Goal: Information Seeking & Learning: Learn about a topic

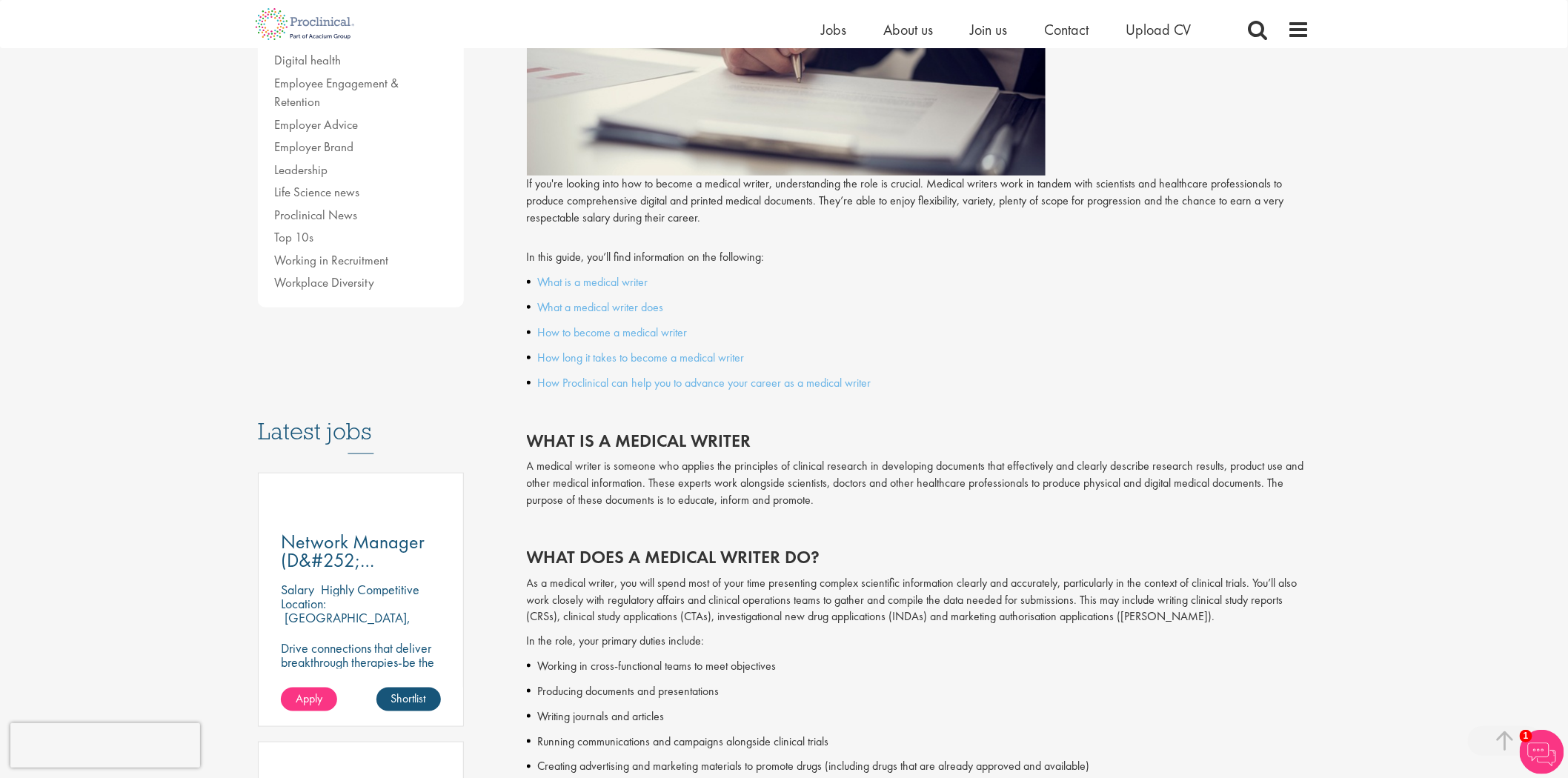
scroll to position [82, 0]
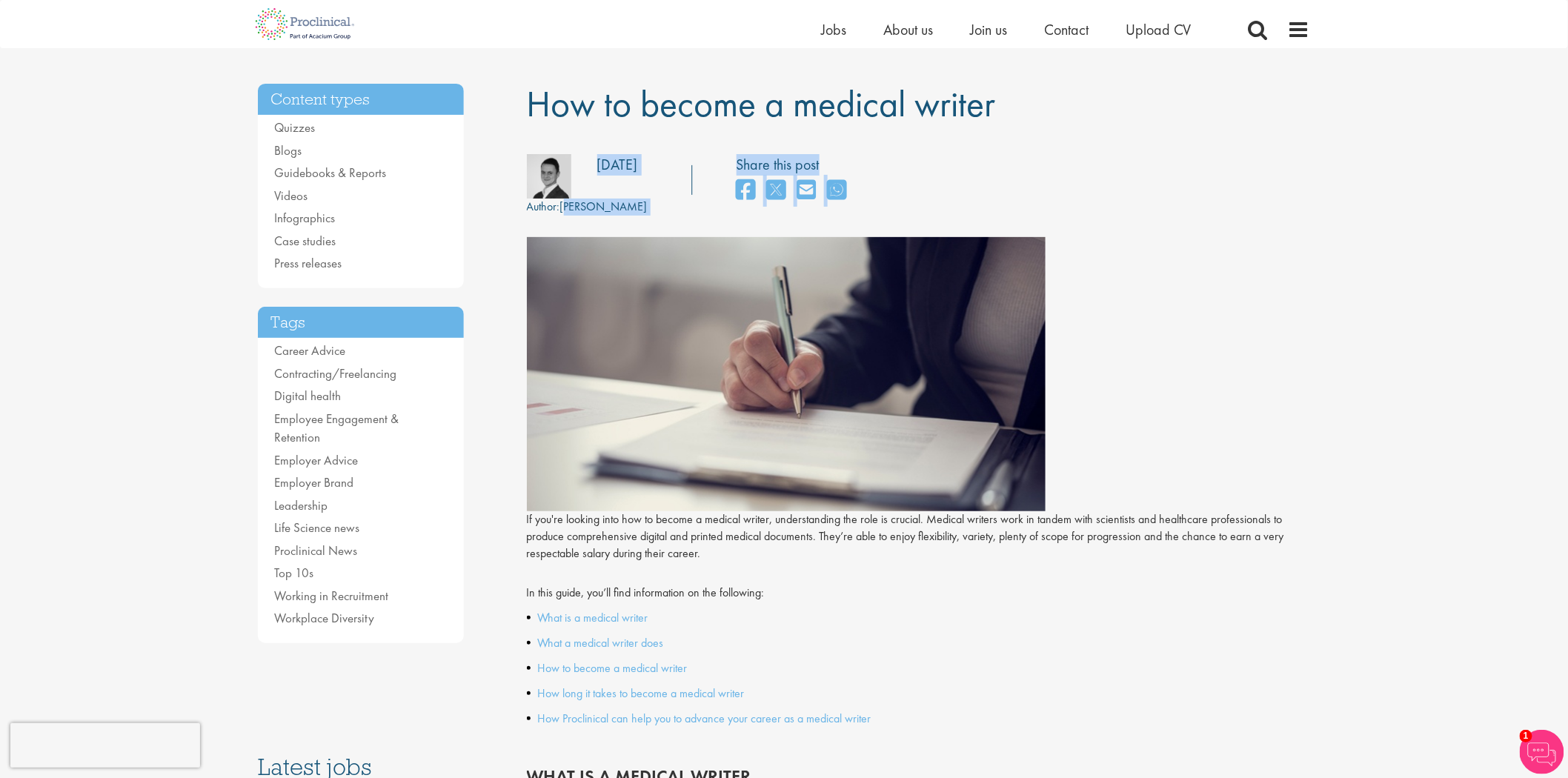
click at [1307, 165] on div "Author: Tom Russell Posting date: 31/01/2018 Share this post" at bounding box center [918, 185] width 806 height 62
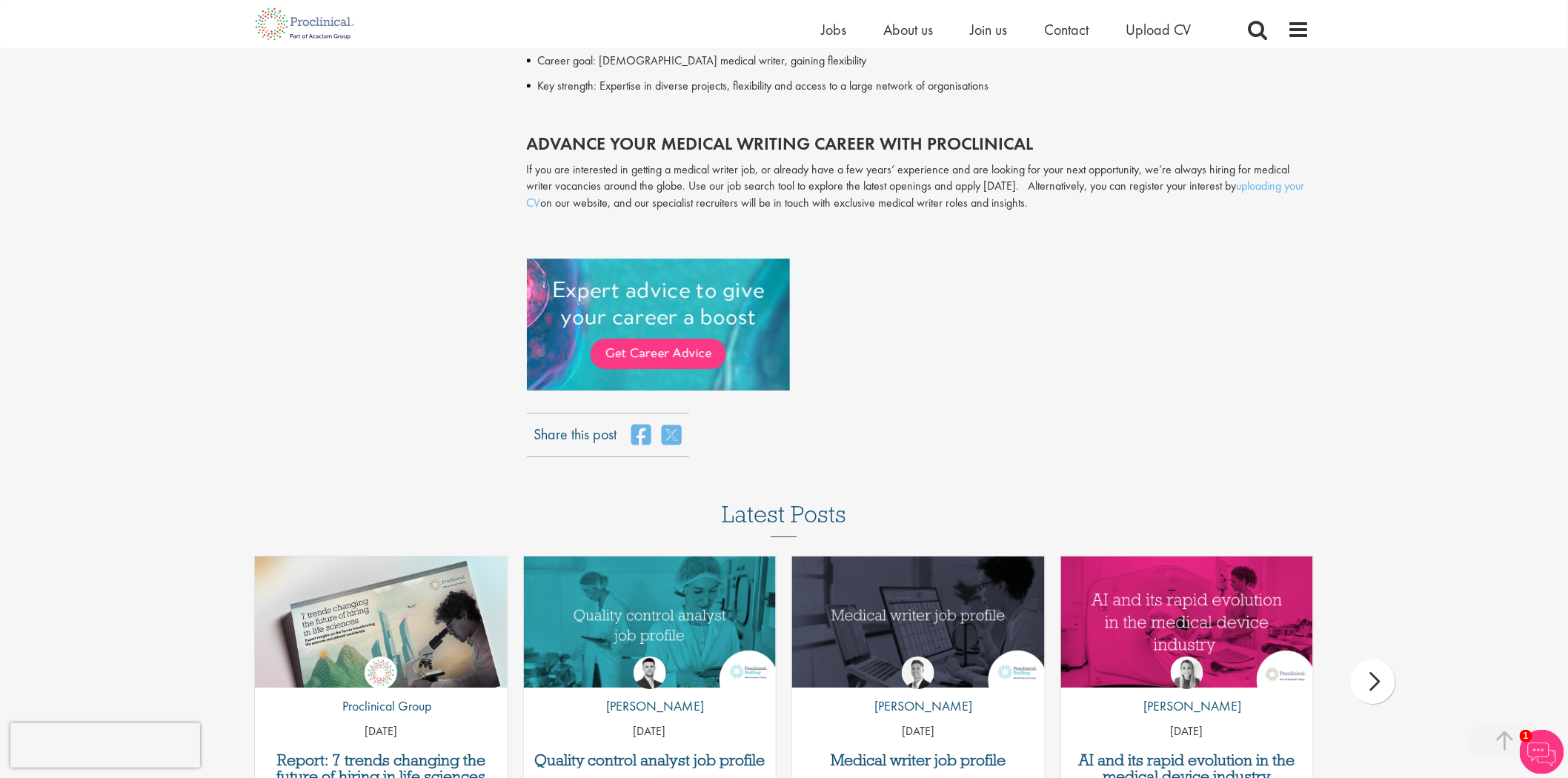
scroll to position [4183, 0]
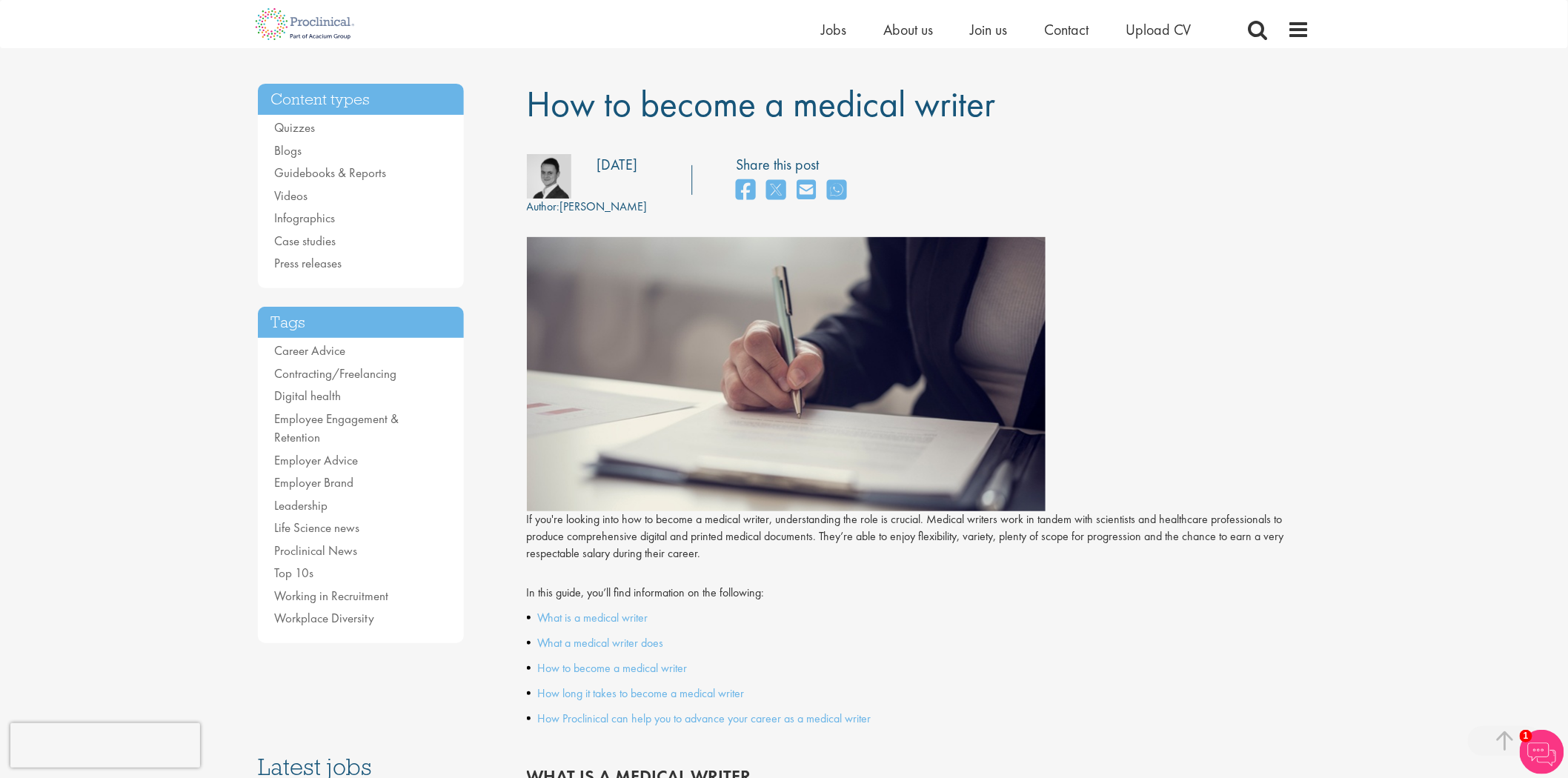
drag, startPoint x: 1580, startPoint y: 67, endPoint x: 1112, endPoint y: 350, distance: 546.9
click at [1112, 350] on div at bounding box center [919, 373] width 784 height 274
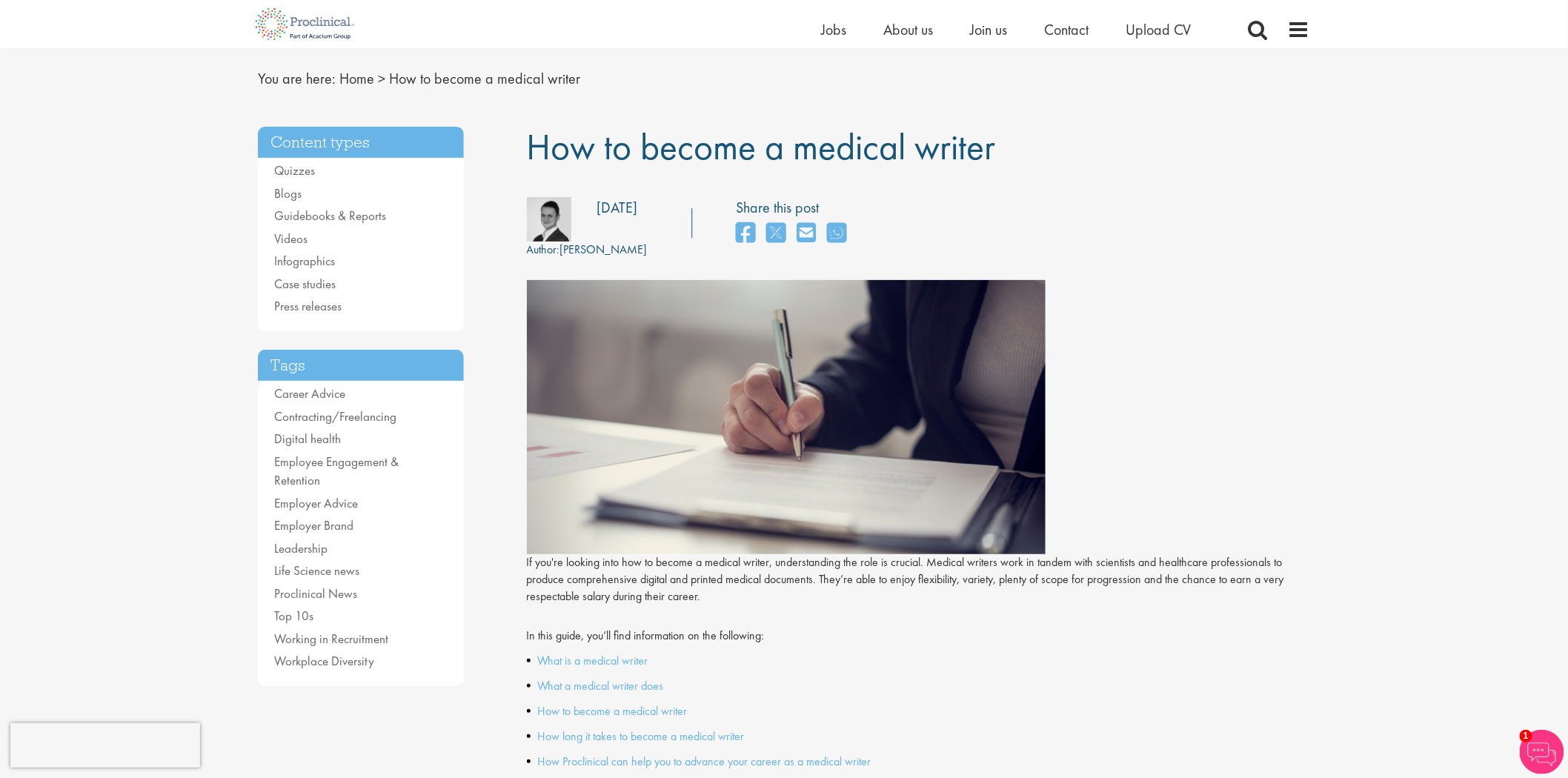
scroll to position [0, 0]
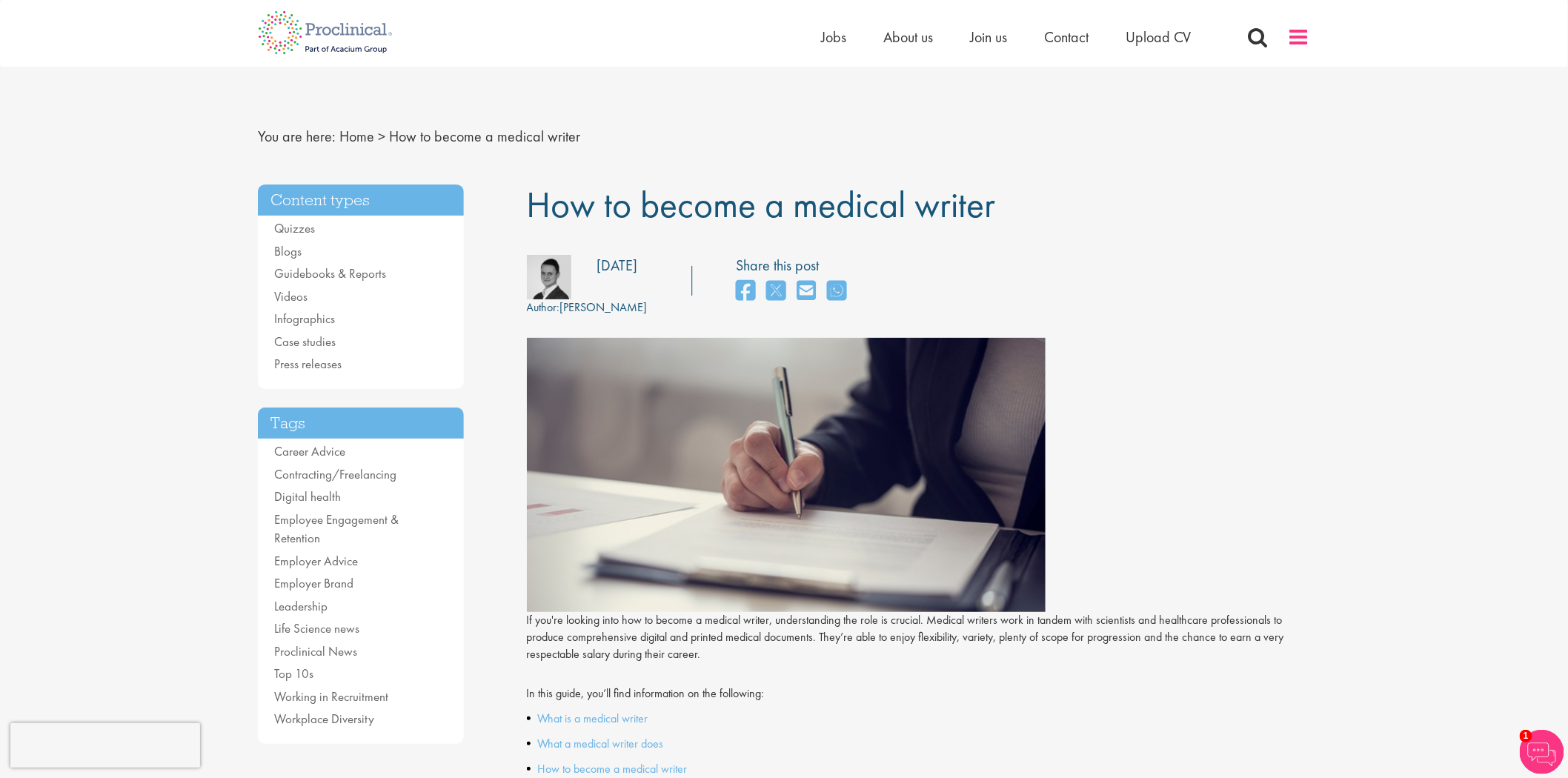
click at [1307, 38] on span at bounding box center [1298, 37] width 22 height 22
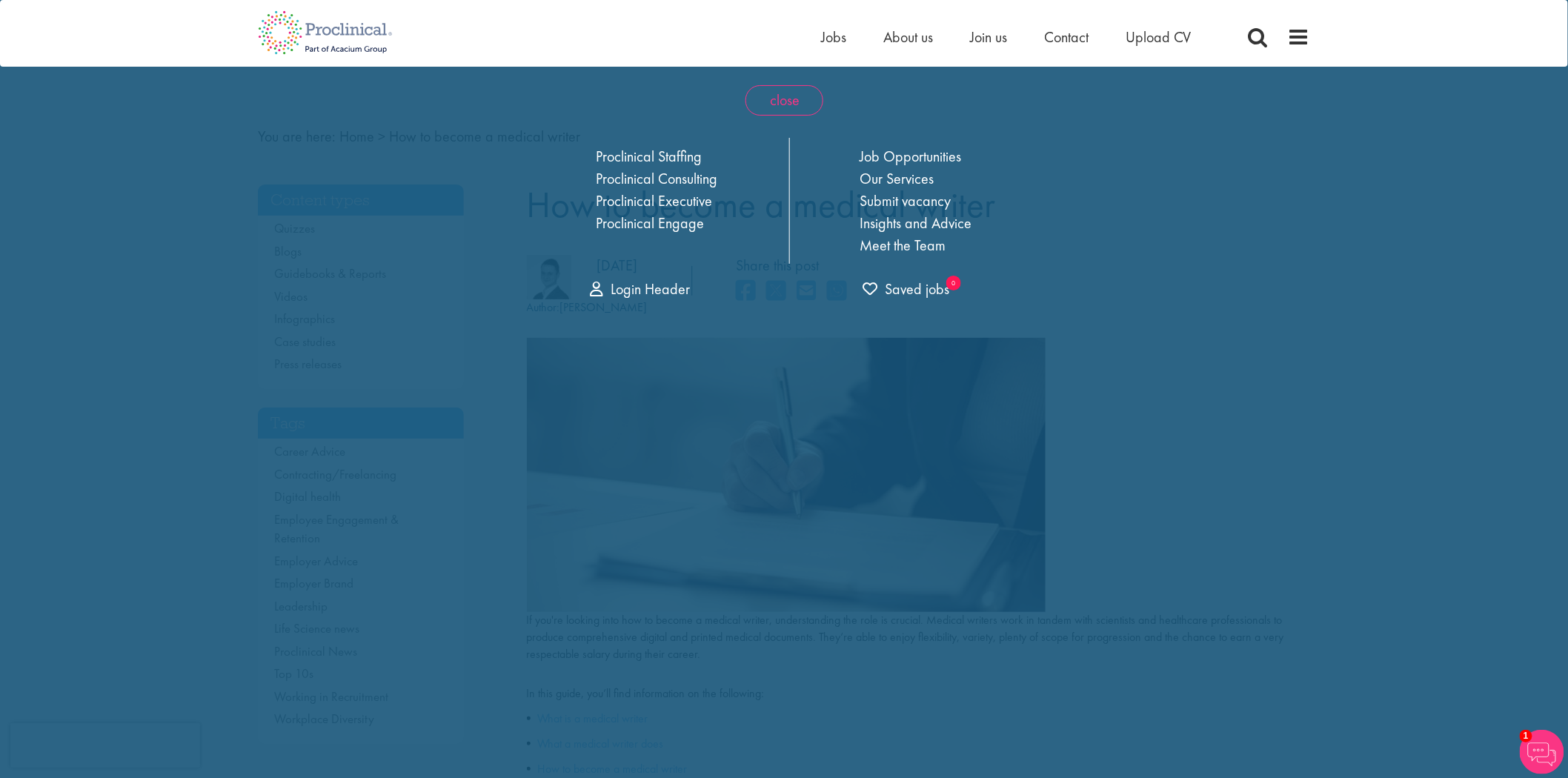
click at [781, 102] on span "close" at bounding box center [784, 100] width 78 height 30
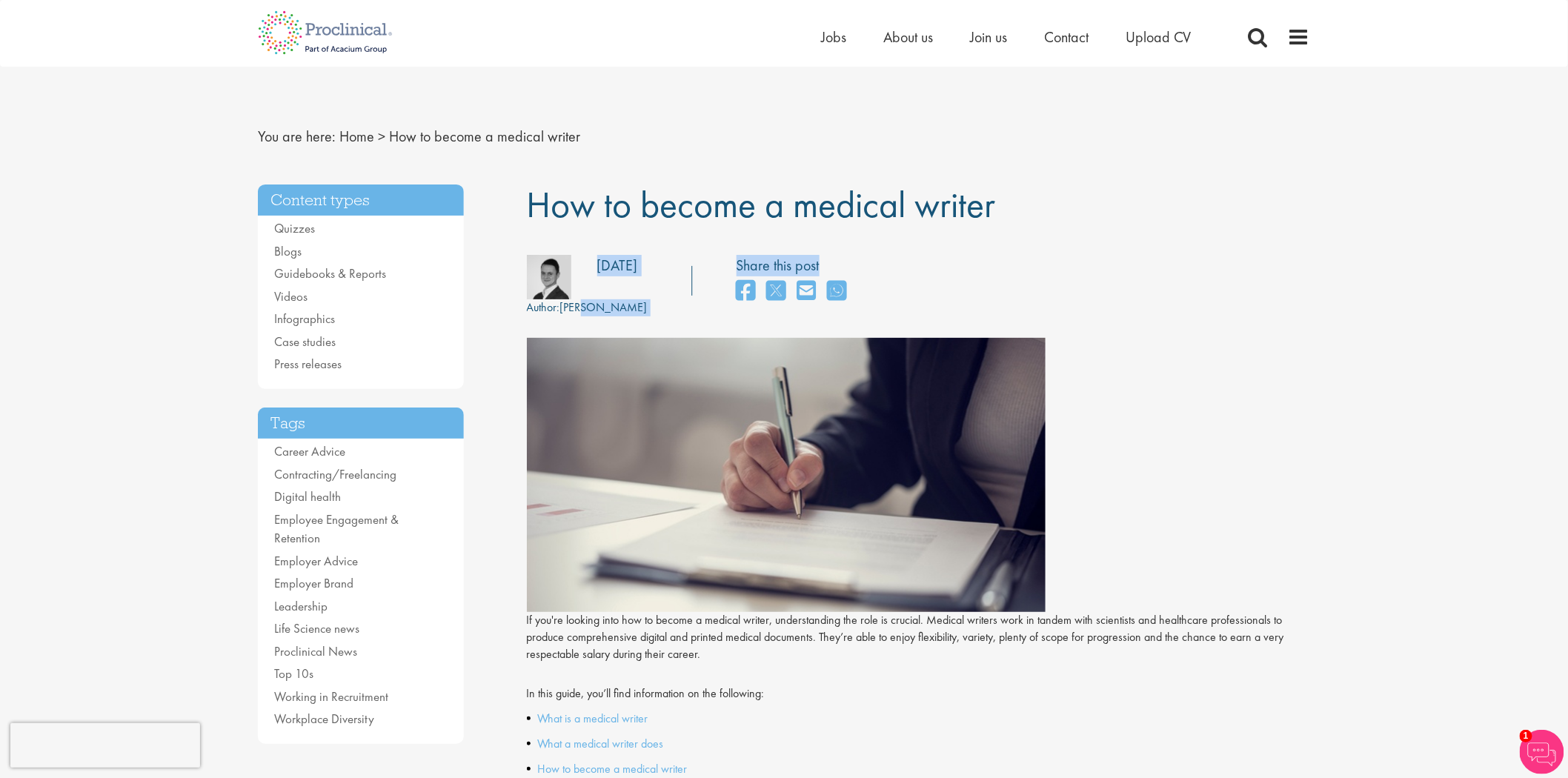
drag, startPoint x: 582, startPoint y: 302, endPoint x: 676, endPoint y: 304, distance: 94.0
click at [676, 304] on div "Author: Tom Russell Posting date: 31/01/2018 Share this post" at bounding box center [918, 285] width 806 height 62
click at [610, 227] on span "How to become a medical writer" at bounding box center [761, 204] width 469 height 47
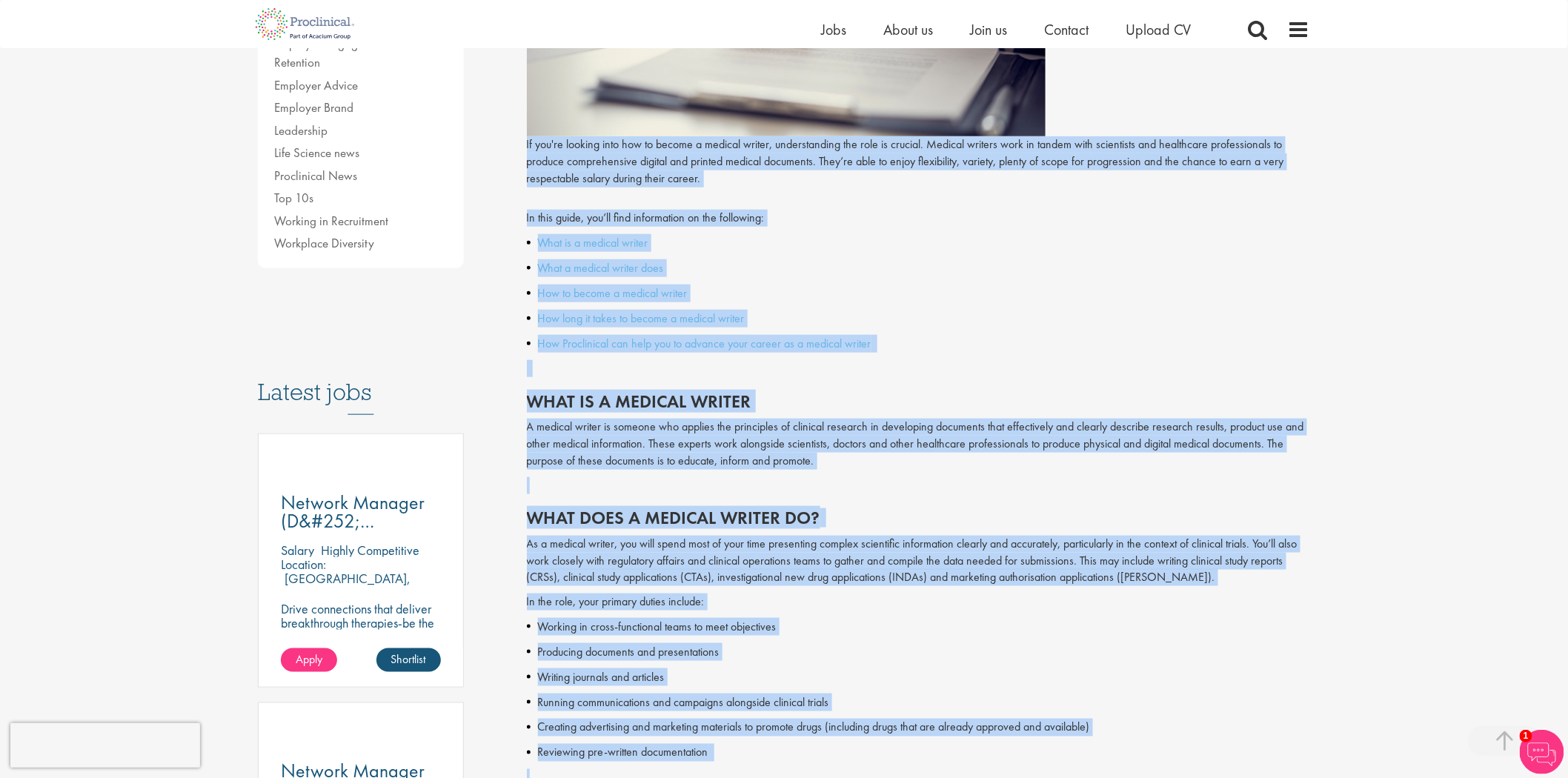
scroll to position [1153, 0]
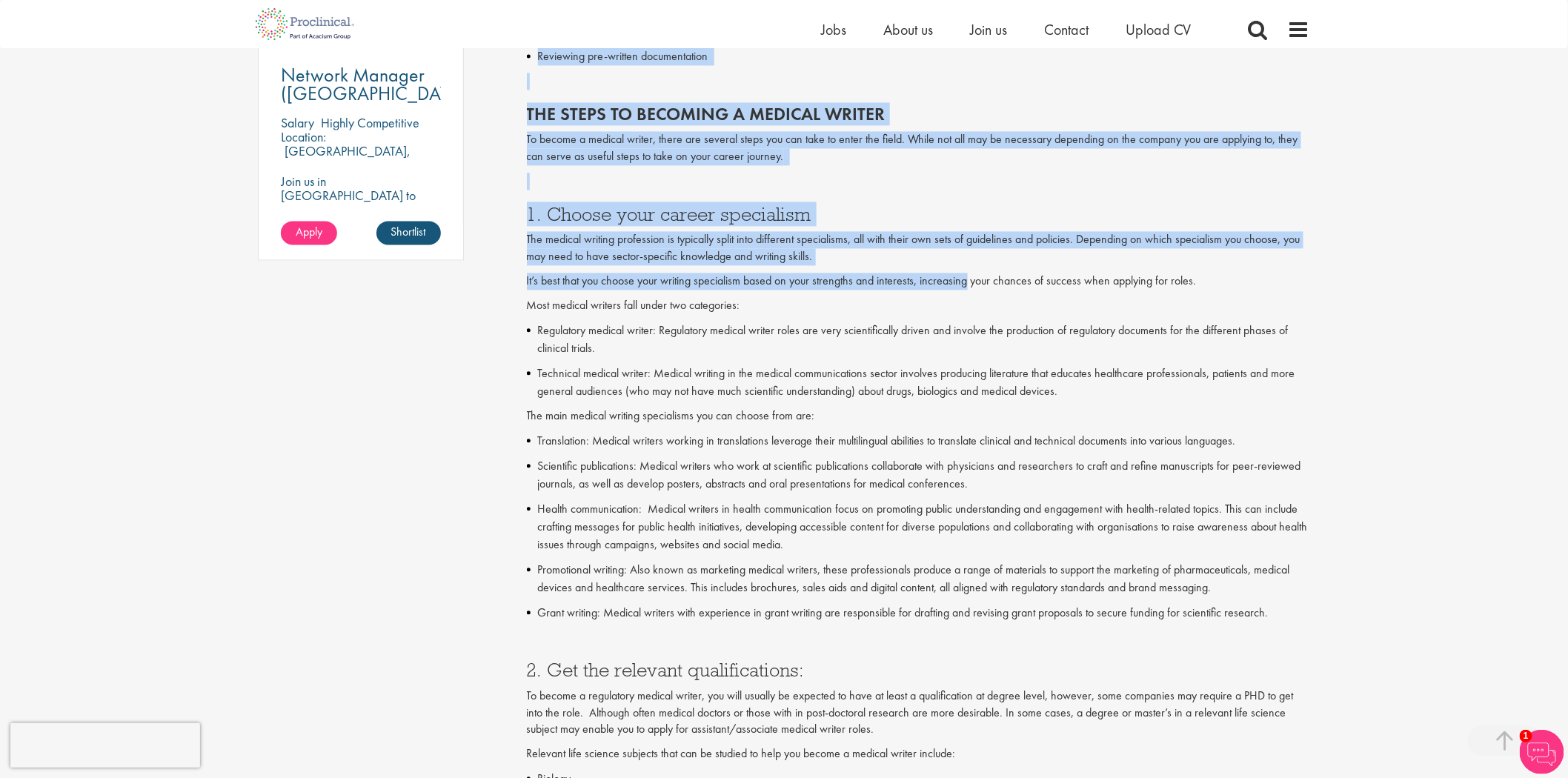
drag, startPoint x: 527, startPoint y: 347, endPoint x: 967, endPoint y: 279, distance: 445.2
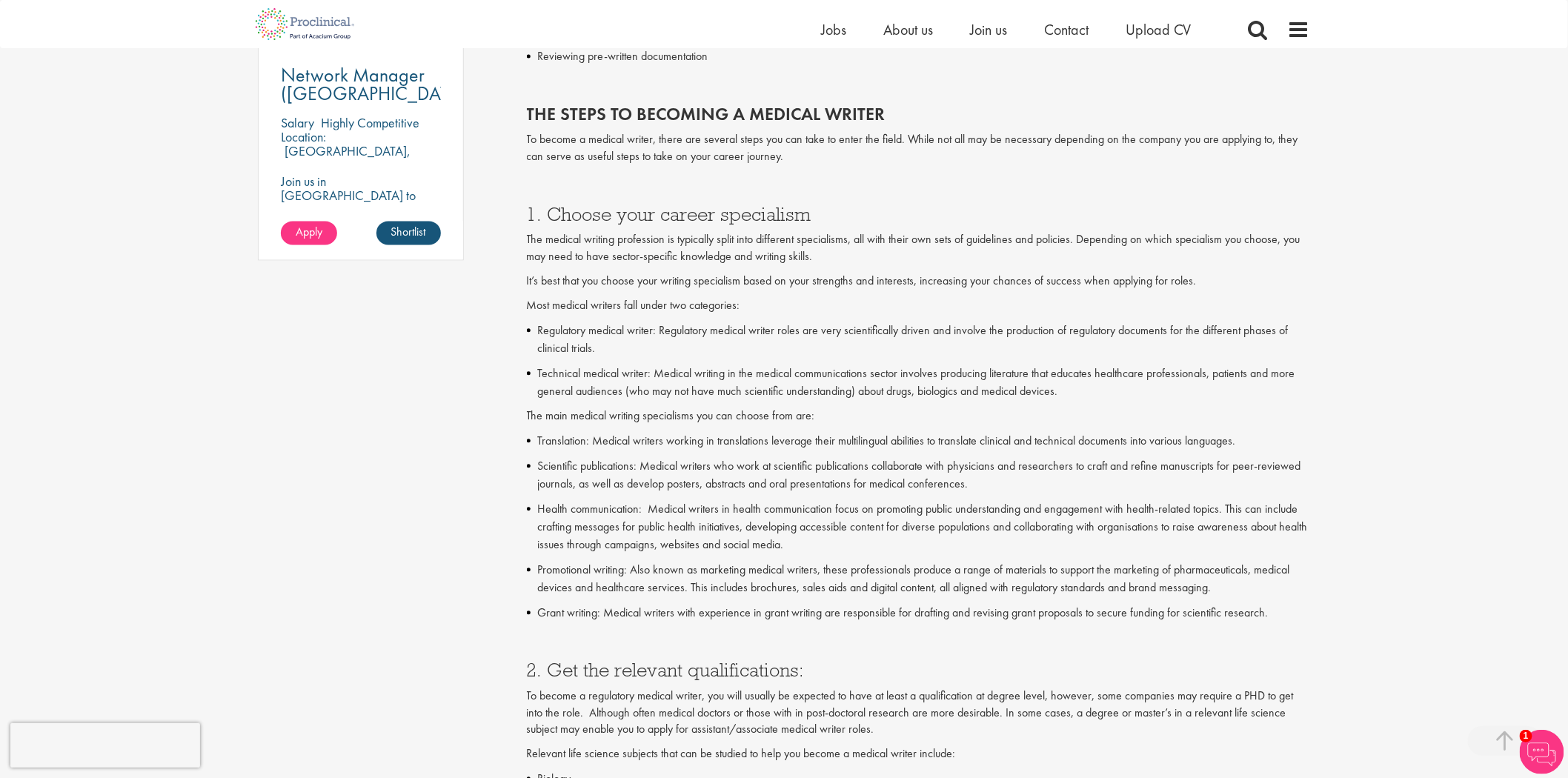
click at [845, 302] on p "Most medical writers fall under two categories:" at bounding box center [919, 306] width 784 height 17
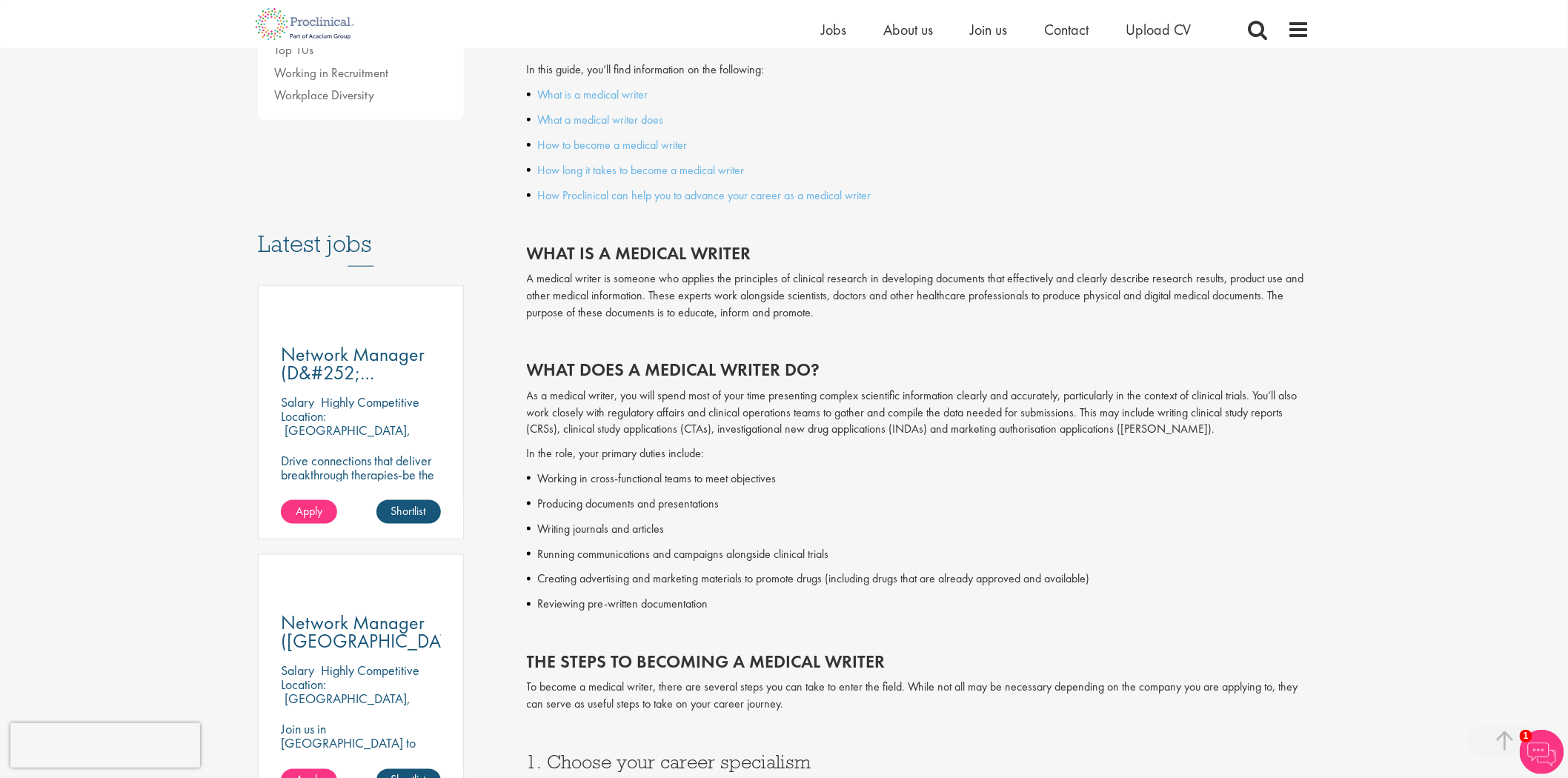
scroll to position [576, 0]
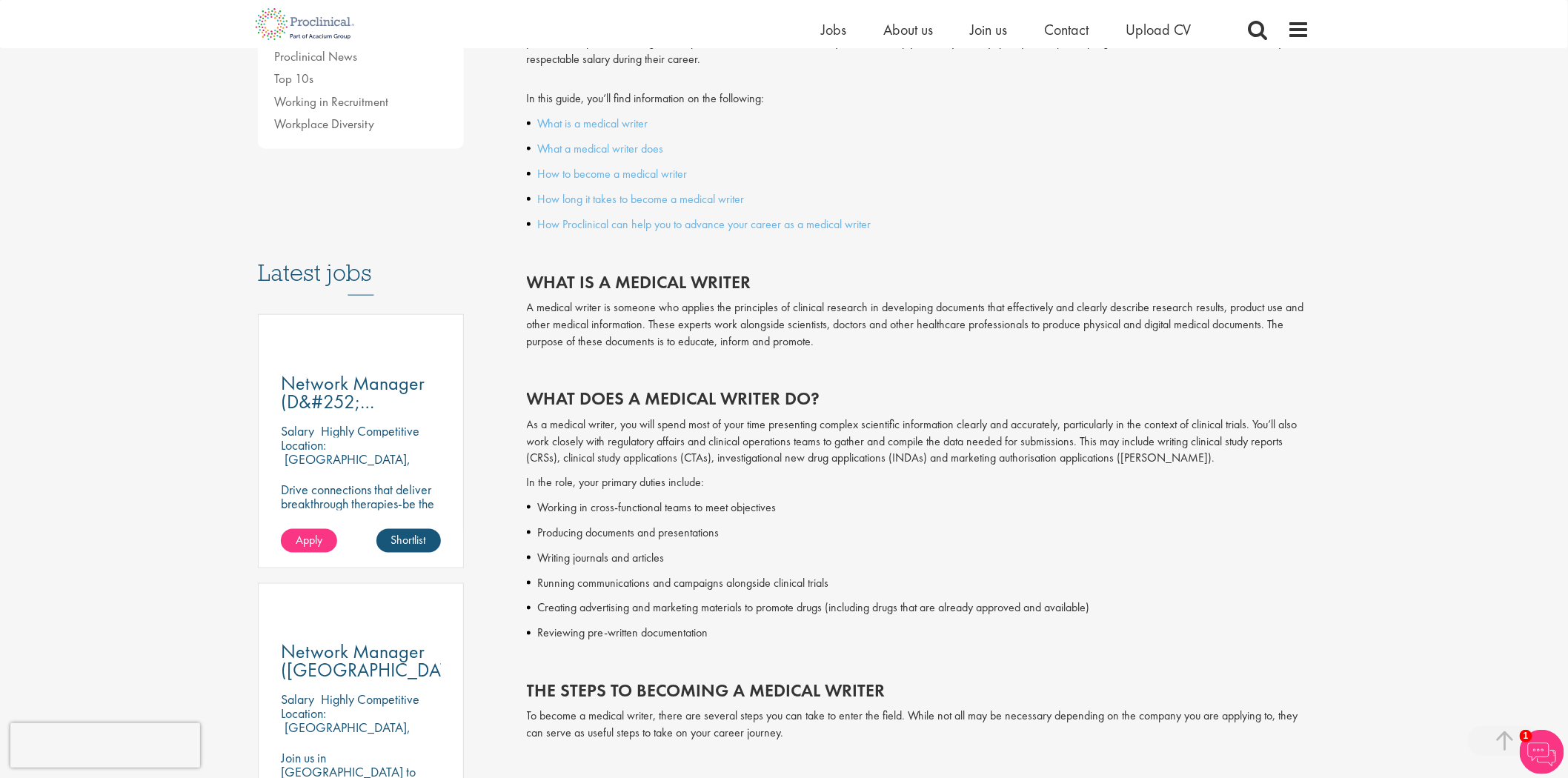
click at [694, 326] on p "A medical writer is someone who applies the principles of clinical research in …" at bounding box center [919, 324] width 784 height 51
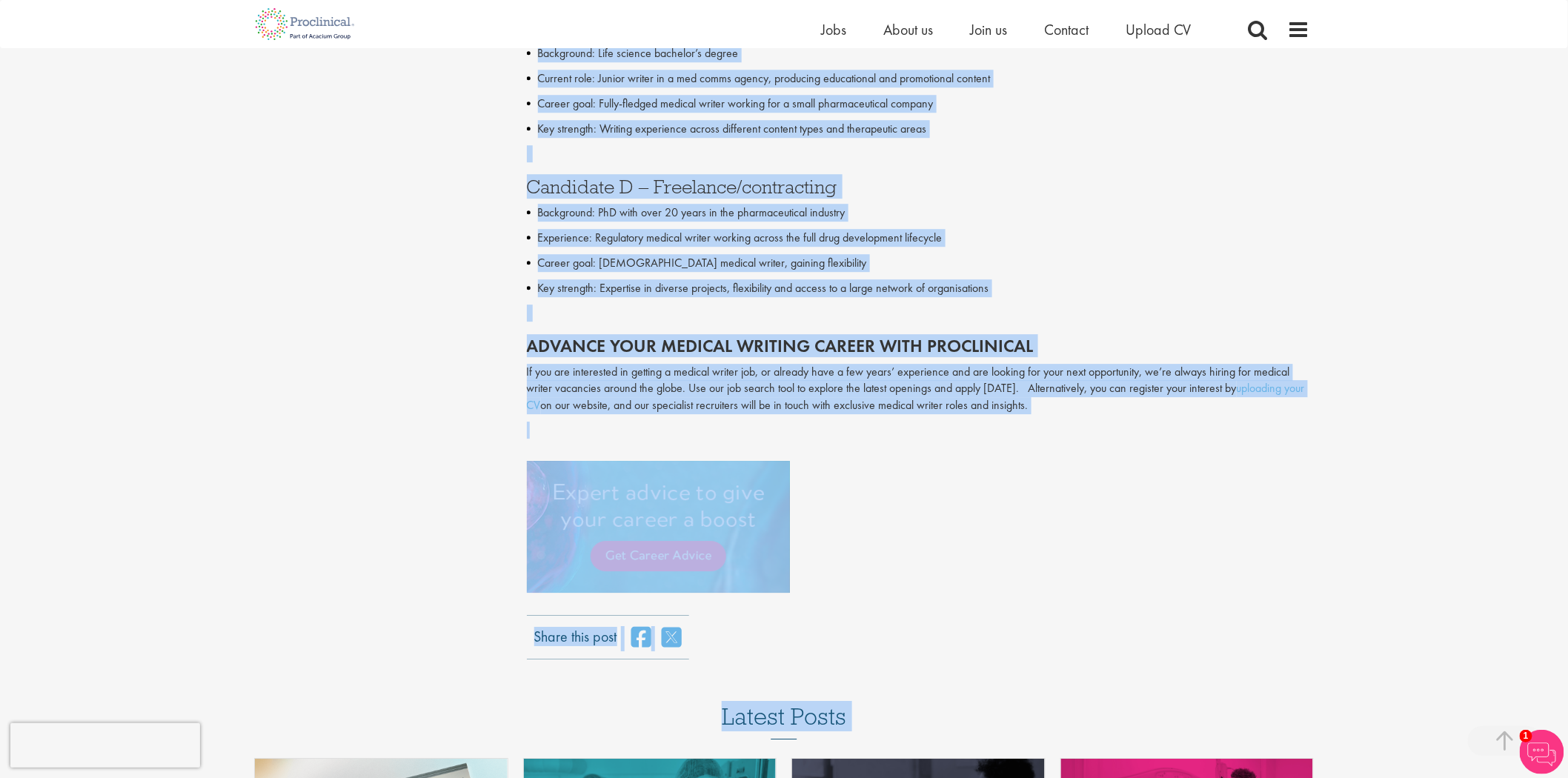
scroll to position [4131, 0]
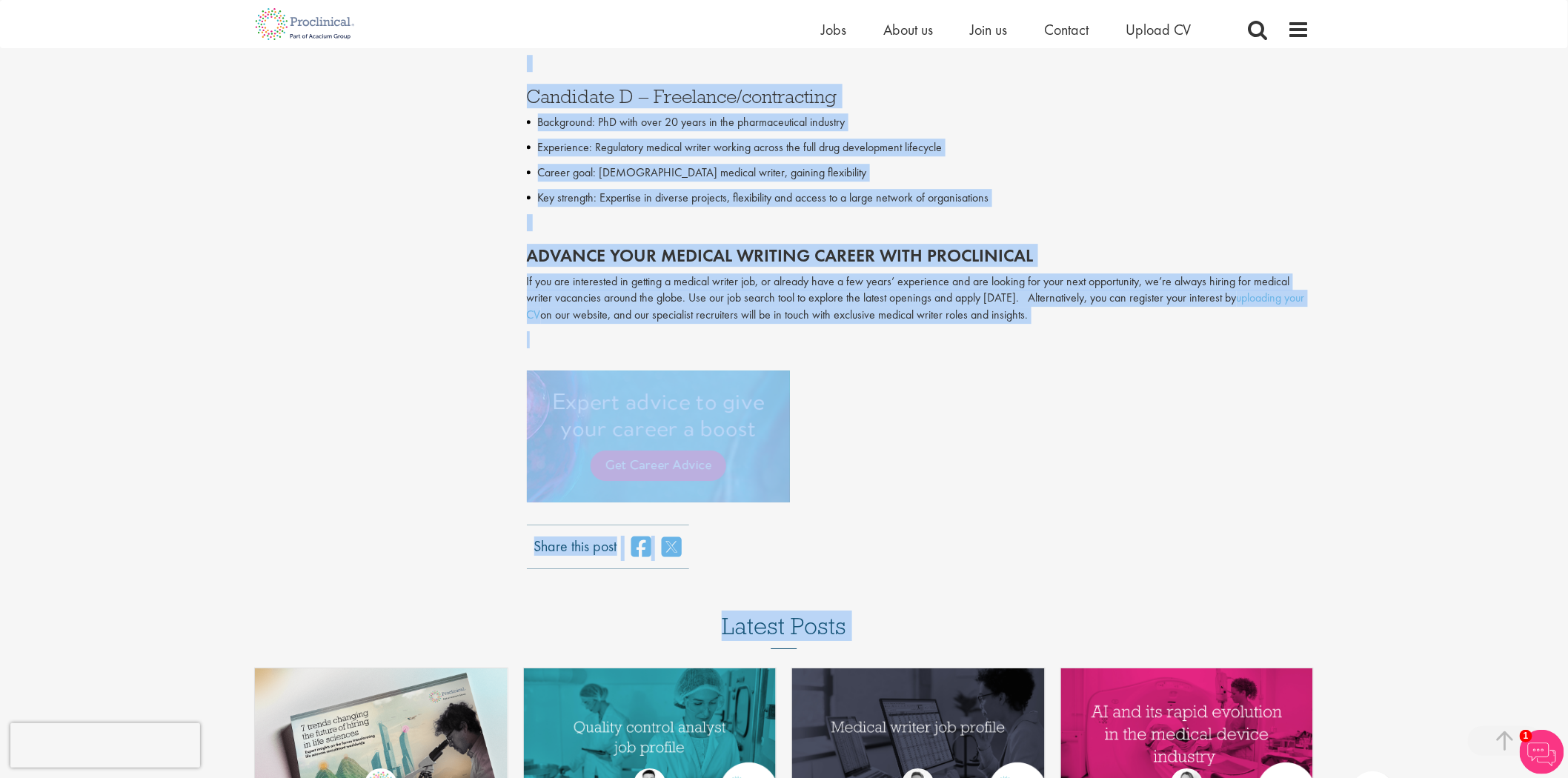
drag, startPoint x: 528, startPoint y: 358, endPoint x: 1084, endPoint y: 319, distance: 557.4
copy div "If you're looking into how to become a medical writer, understanding the role i…"
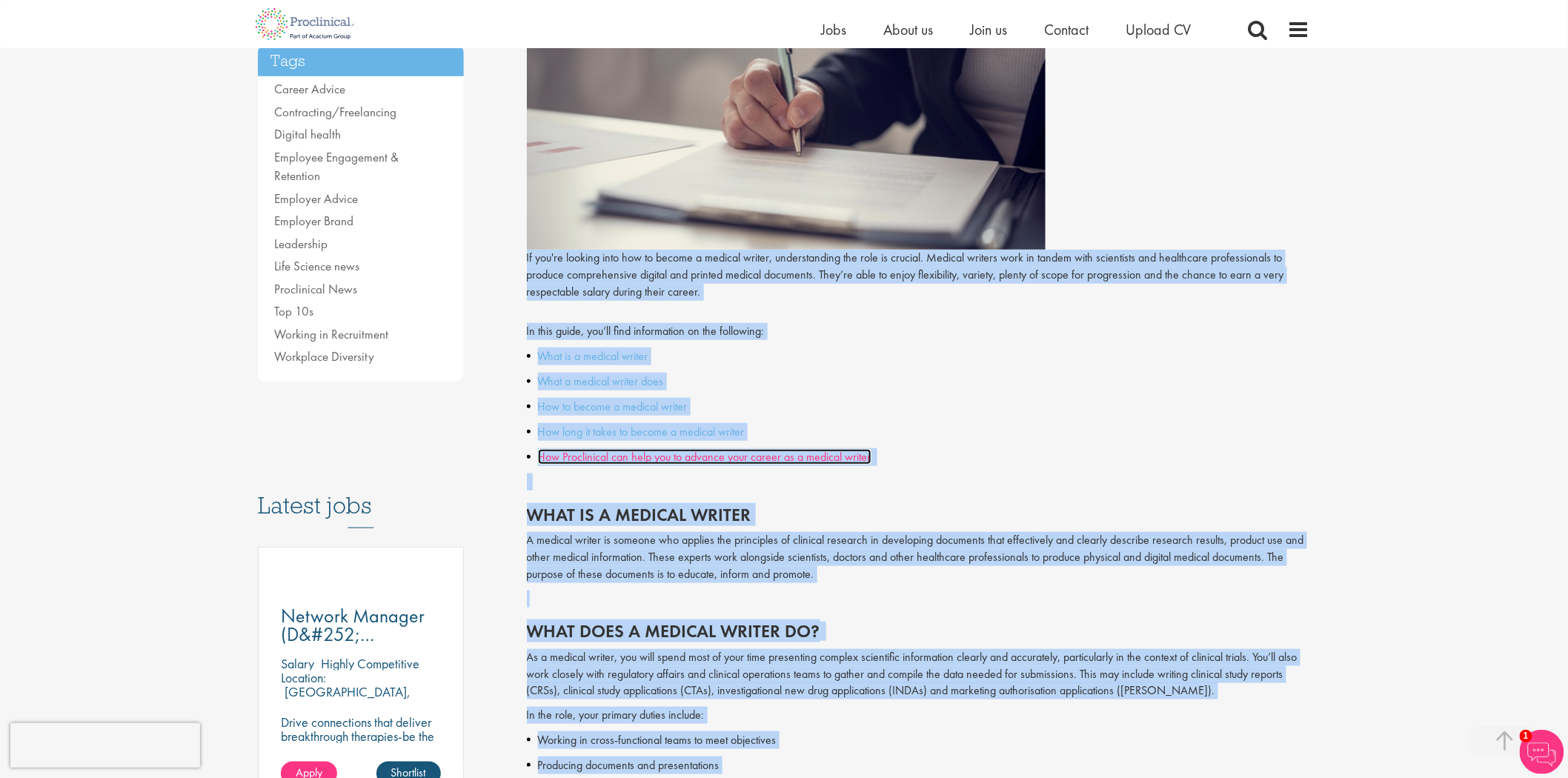
click at [701, 453] on link "How Proclinical can help you to advance your career as a medical writer" at bounding box center [704, 456] width 333 height 15
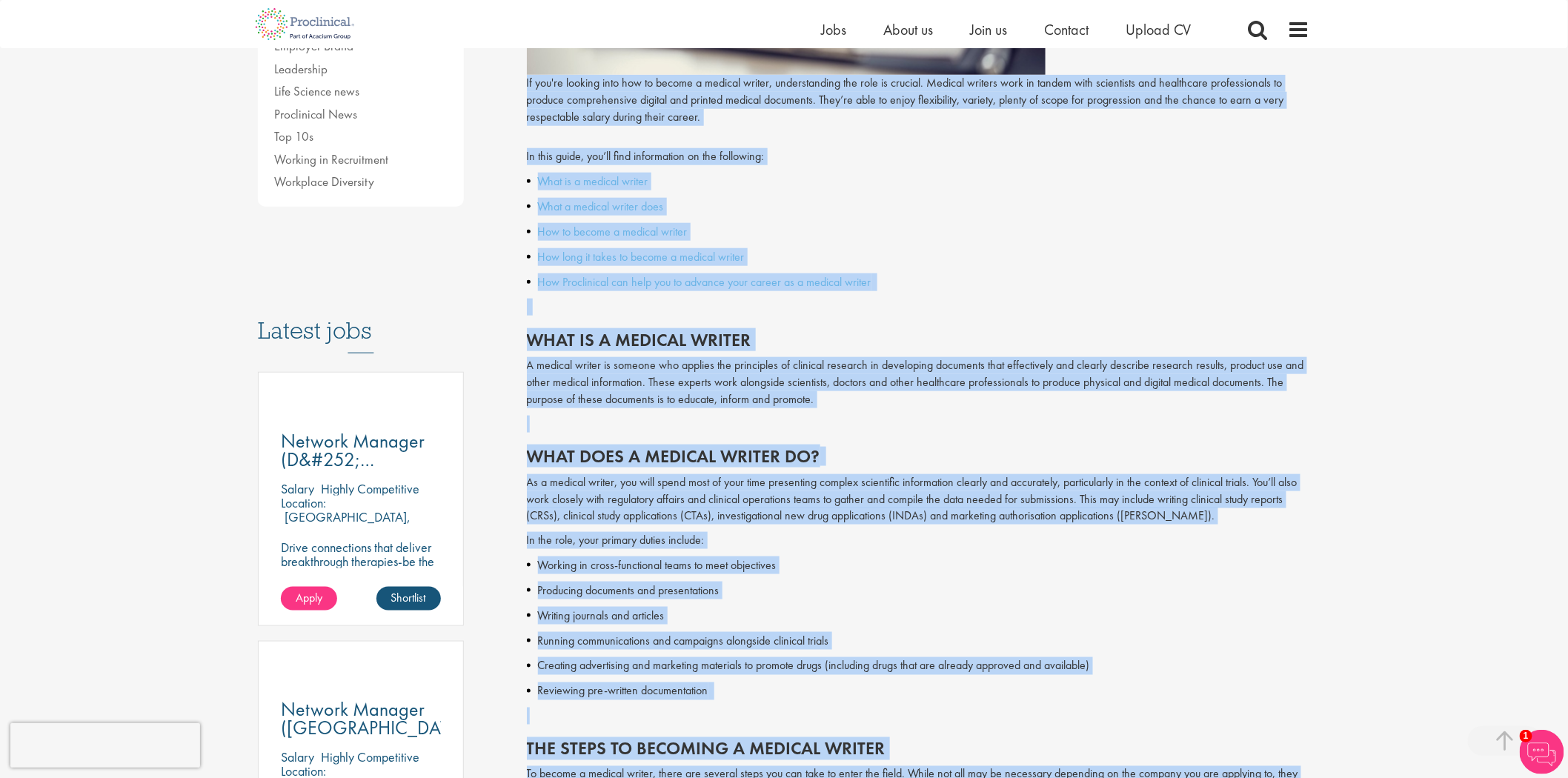
scroll to position [512, 0]
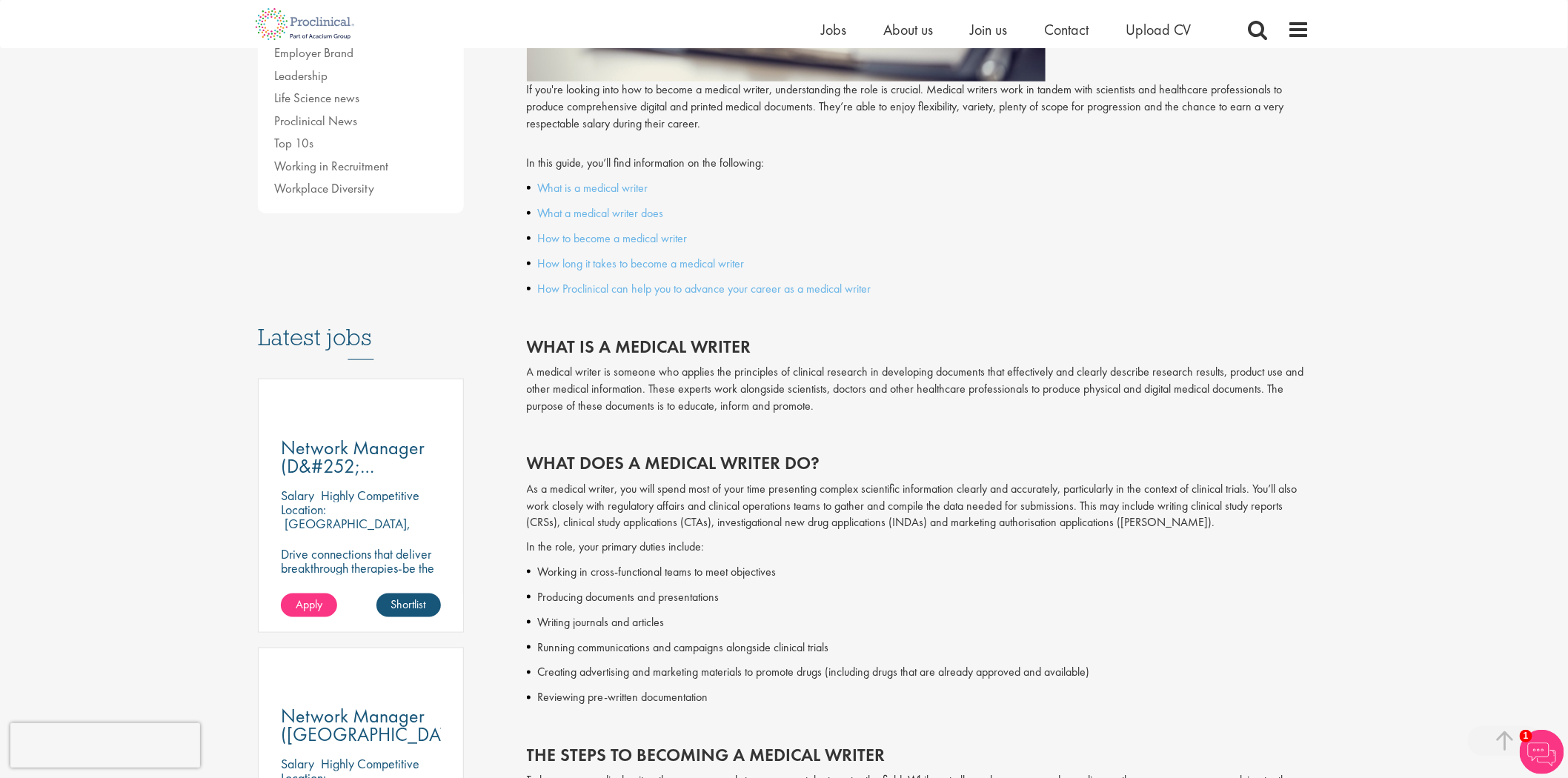
drag, startPoint x: 706, startPoint y: 341, endPoint x: 767, endPoint y: 341, distance: 61.0
click at [767, 341] on h2 "What is a medical writer" at bounding box center [919, 347] width 784 height 20
click at [676, 581] on div "As a medical writer, you will spend most of your time presenting complex scient…" at bounding box center [919, 773] width 784 height 585
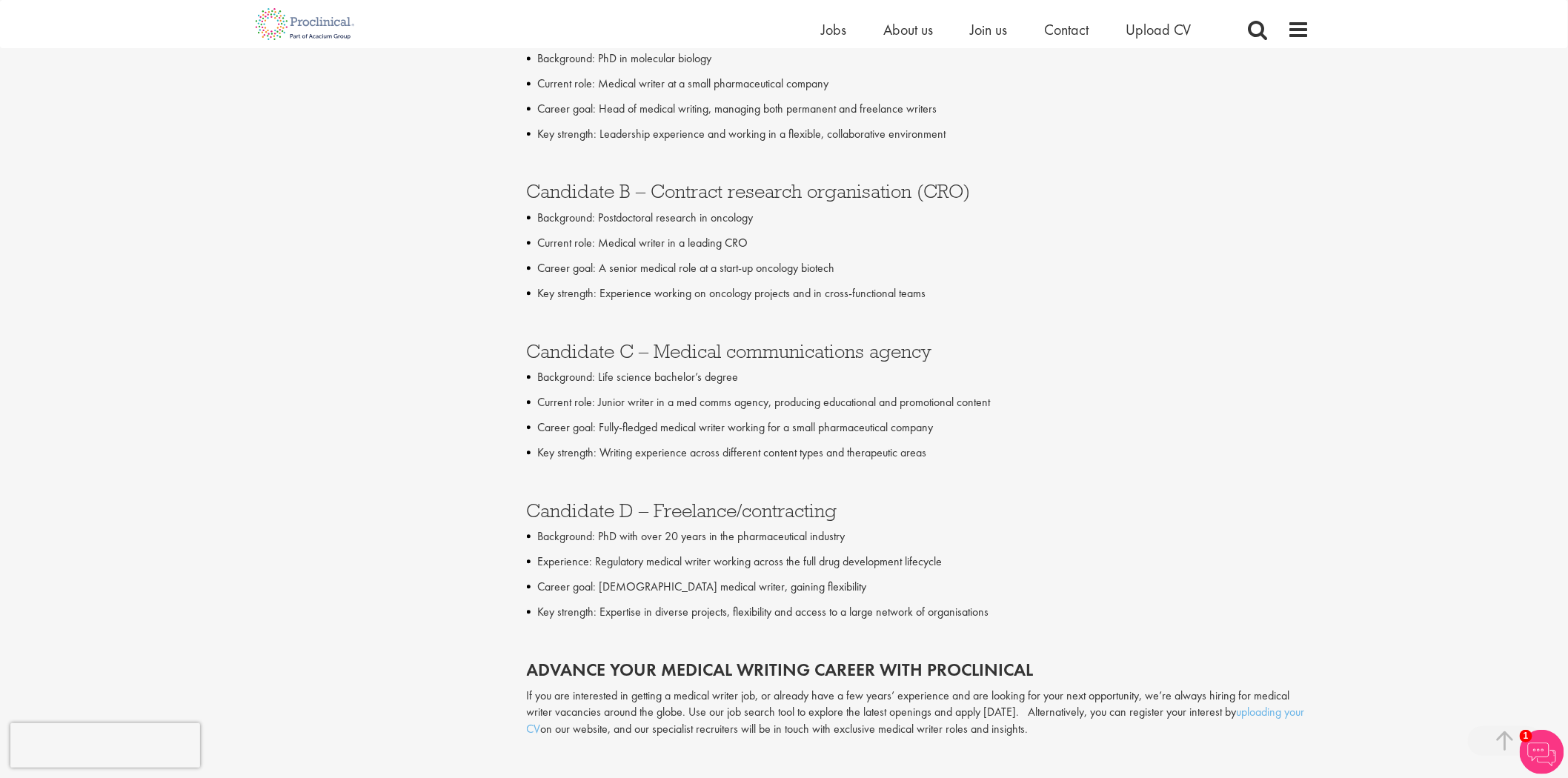
scroll to position [3969, 0]
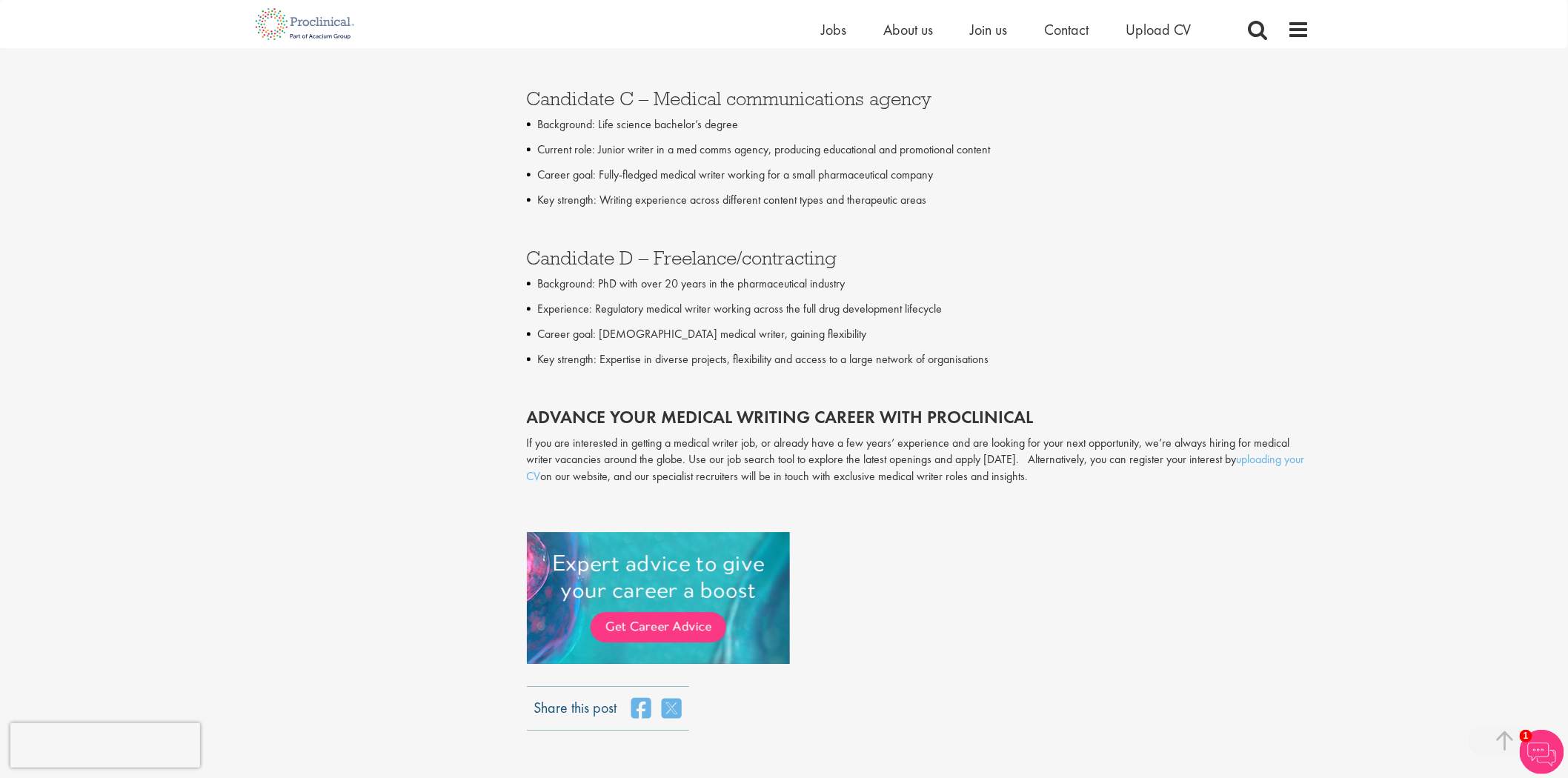
click at [1233, 315] on p "Experience: Regulatory medical writer working across the full drug development …" at bounding box center [923, 309] width 772 height 18
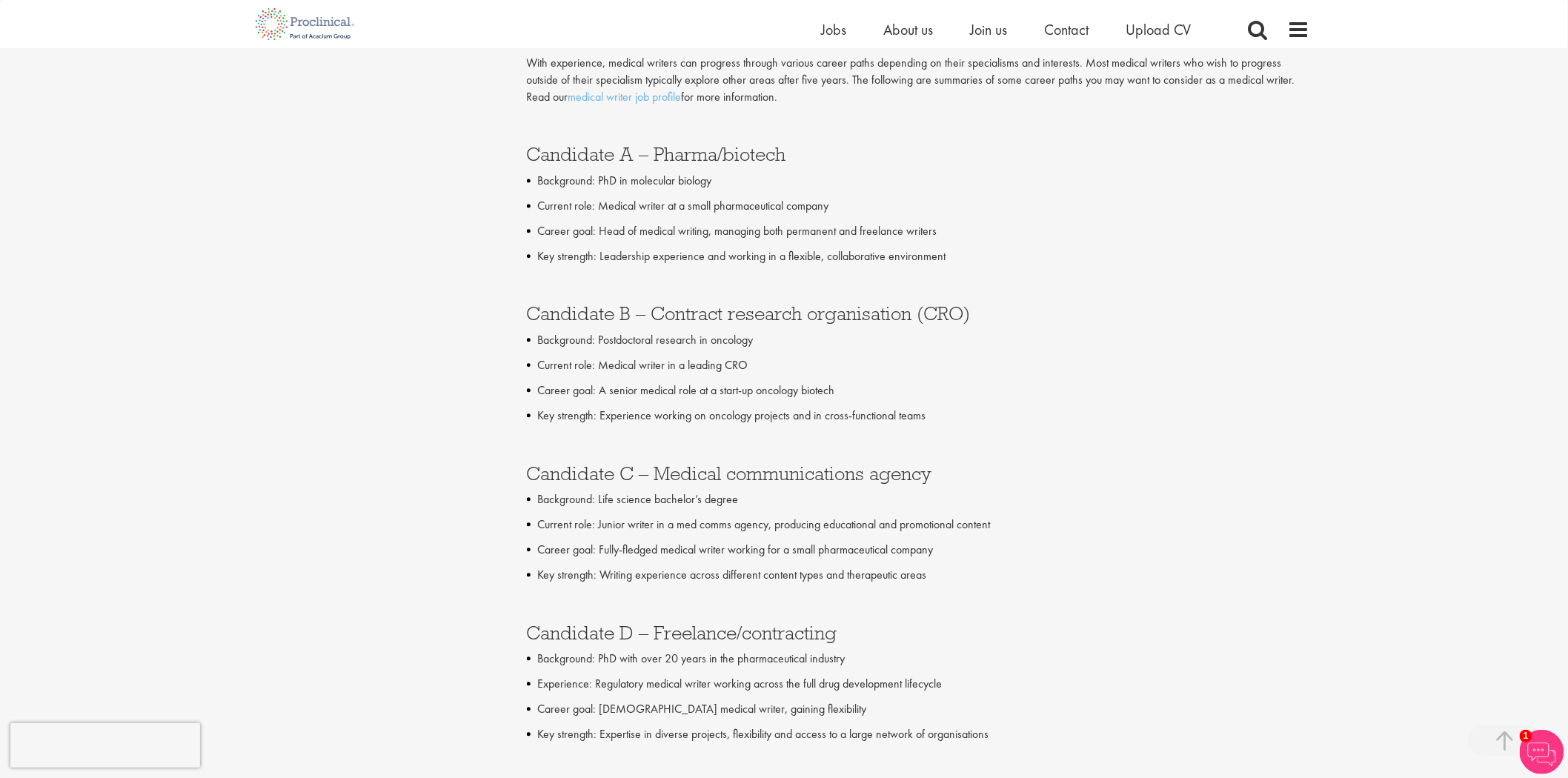
scroll to position [3641, 0]
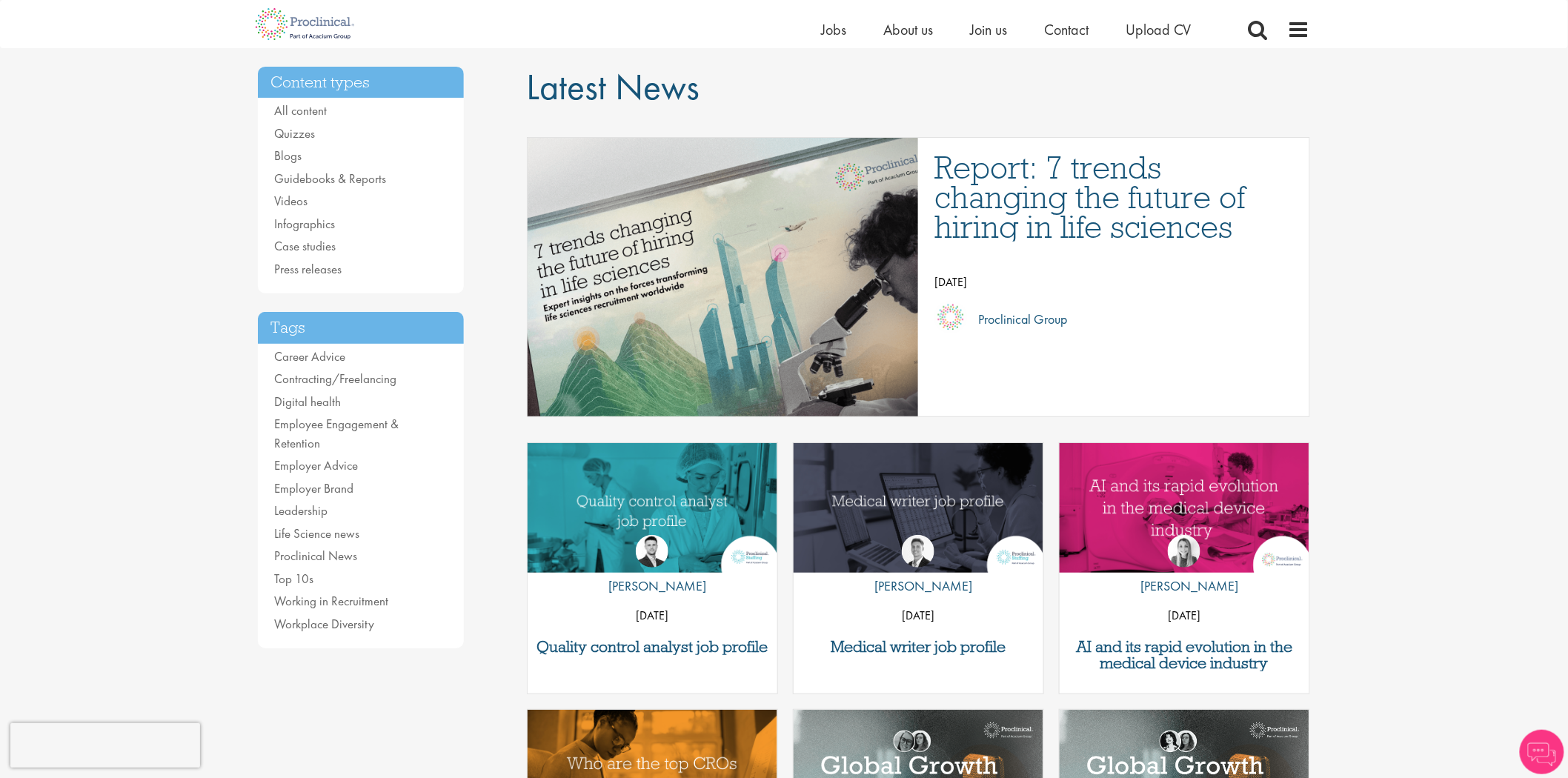
scroll to position [82, 0]
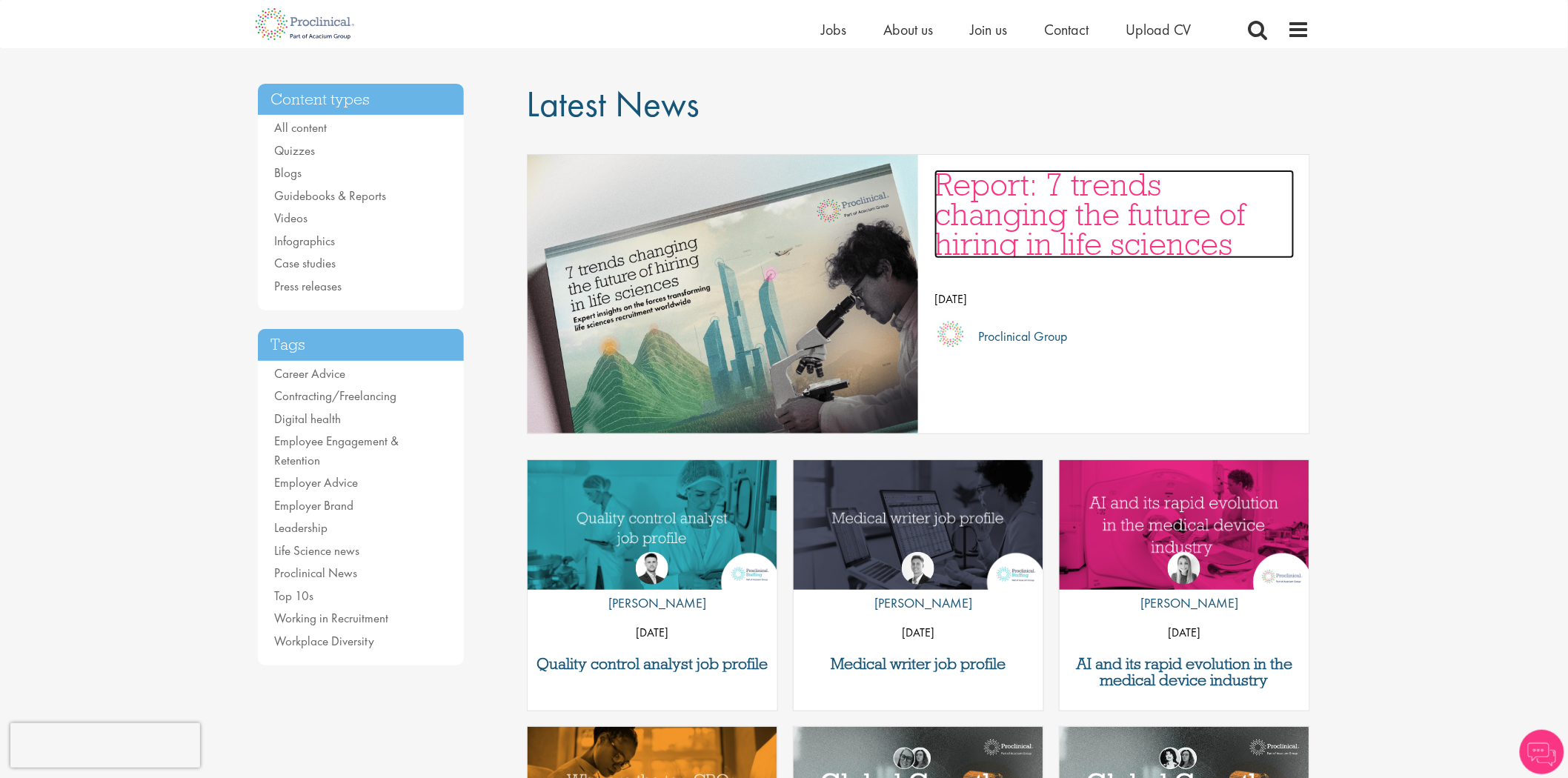
click at [1041, 238] on h3 "Report: 7 trends changing the future of hiring in life sciences" at bounding box center [1113, 214] width 360 height 89
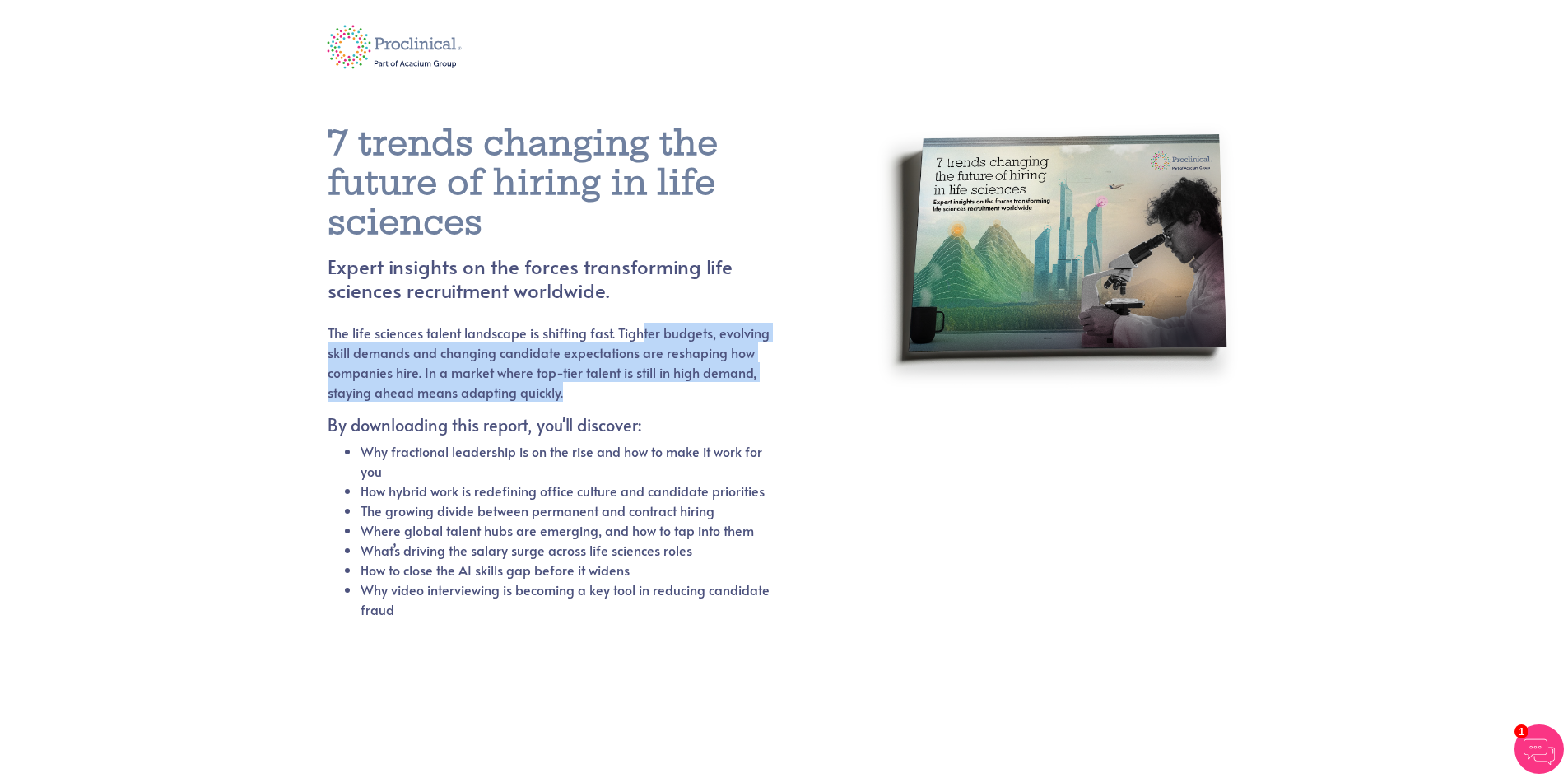
drag, startPoint x: 668, startPoint y: 370, endPoint x: 758, endPoint y: 394, distance: 93.1
click at [758, 394] on p "The life sciences talent landscape is shifting fast. Tighter budgets, evolving …" at bounding box center [549, 362] width 444 height 79
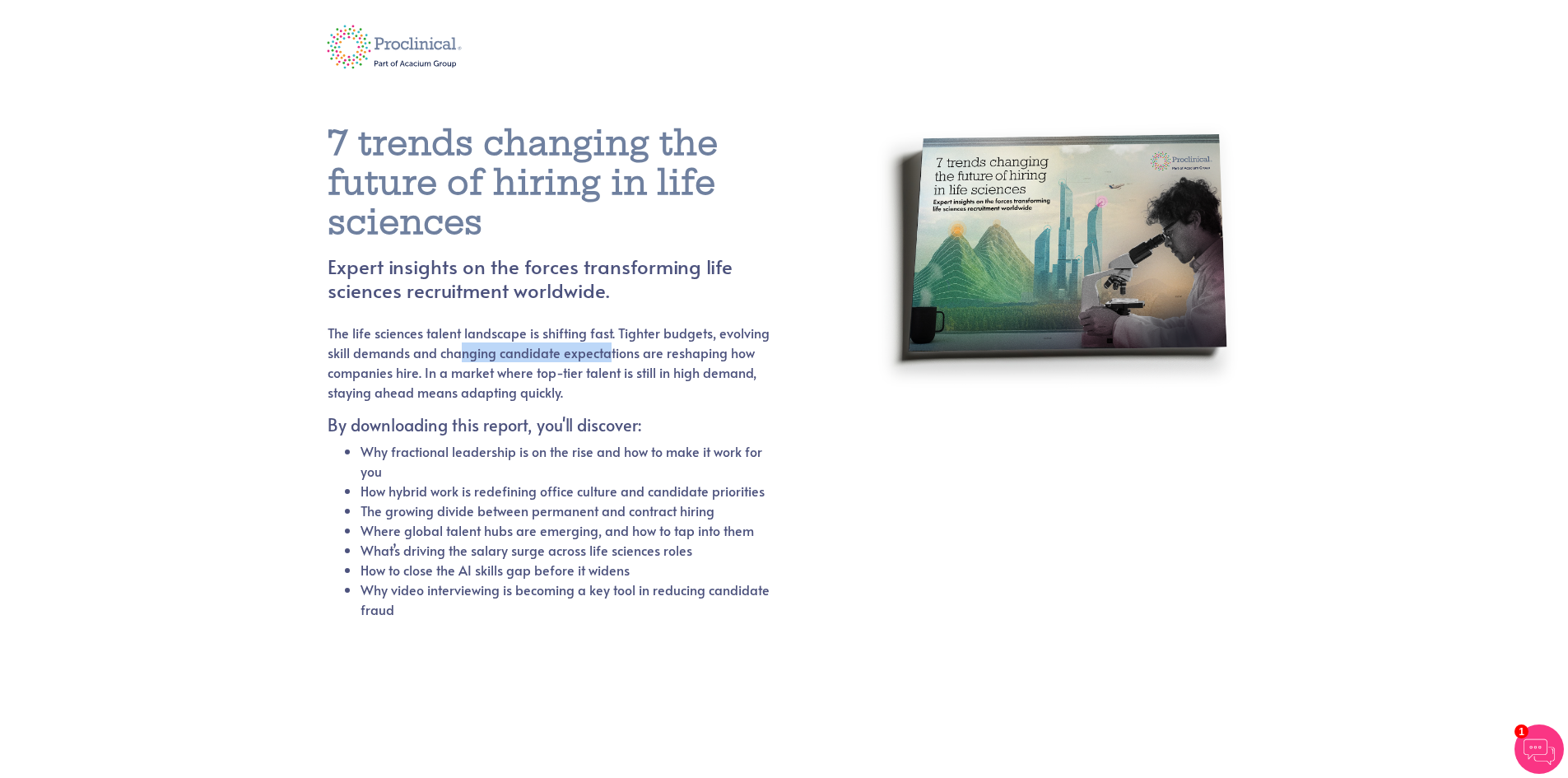
drag, startPoint x: 595, startPoint y: 350, endPoint x: 608, endPoint y: 348, distance: 13.2
click at [608, 348] on p "The life sciences talent landscape is shifting fast. Tighter budgets, evolving …" at bounding box center [549, 362] width 444 height 79
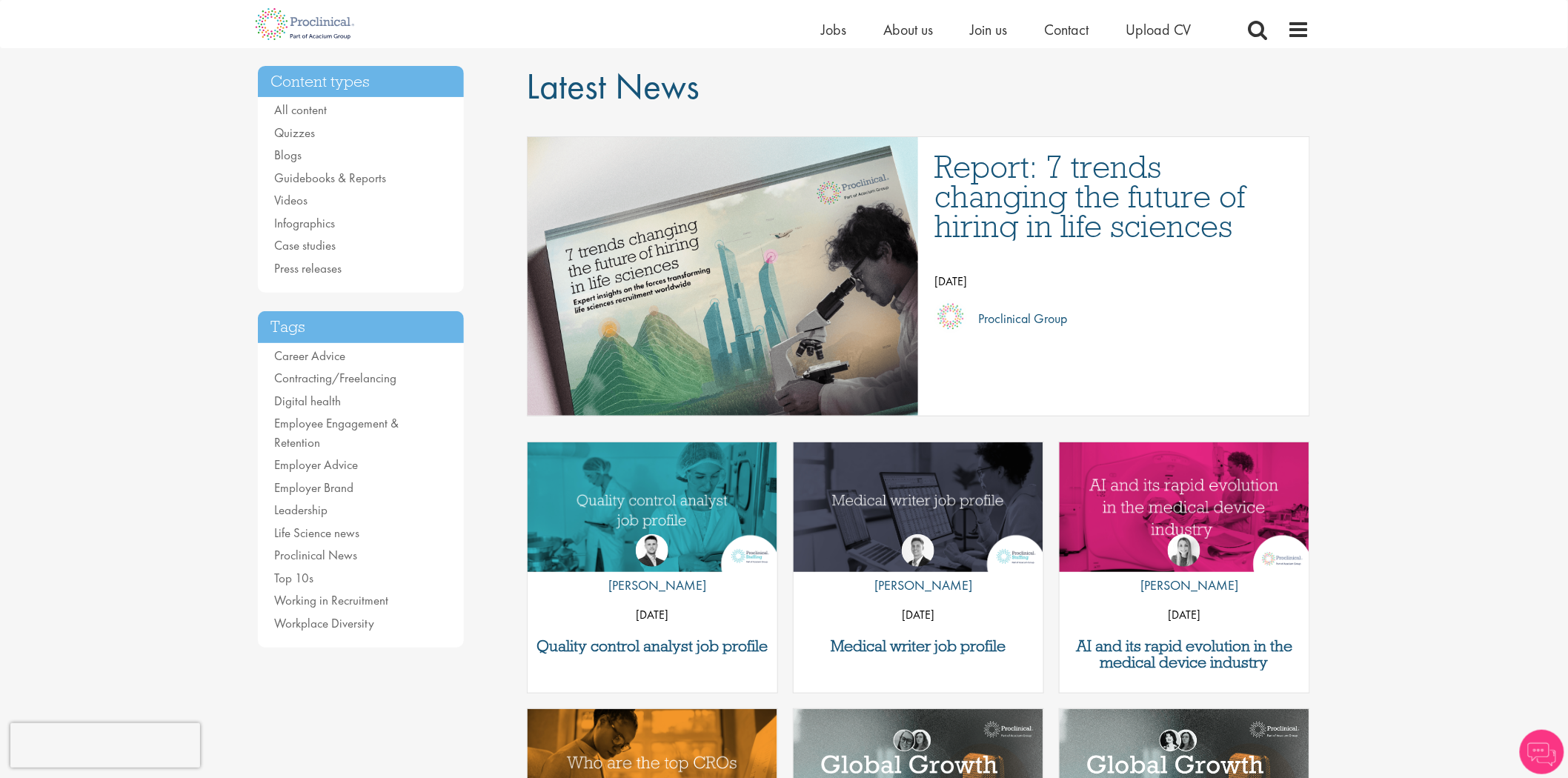
scroll to position [82, 0]
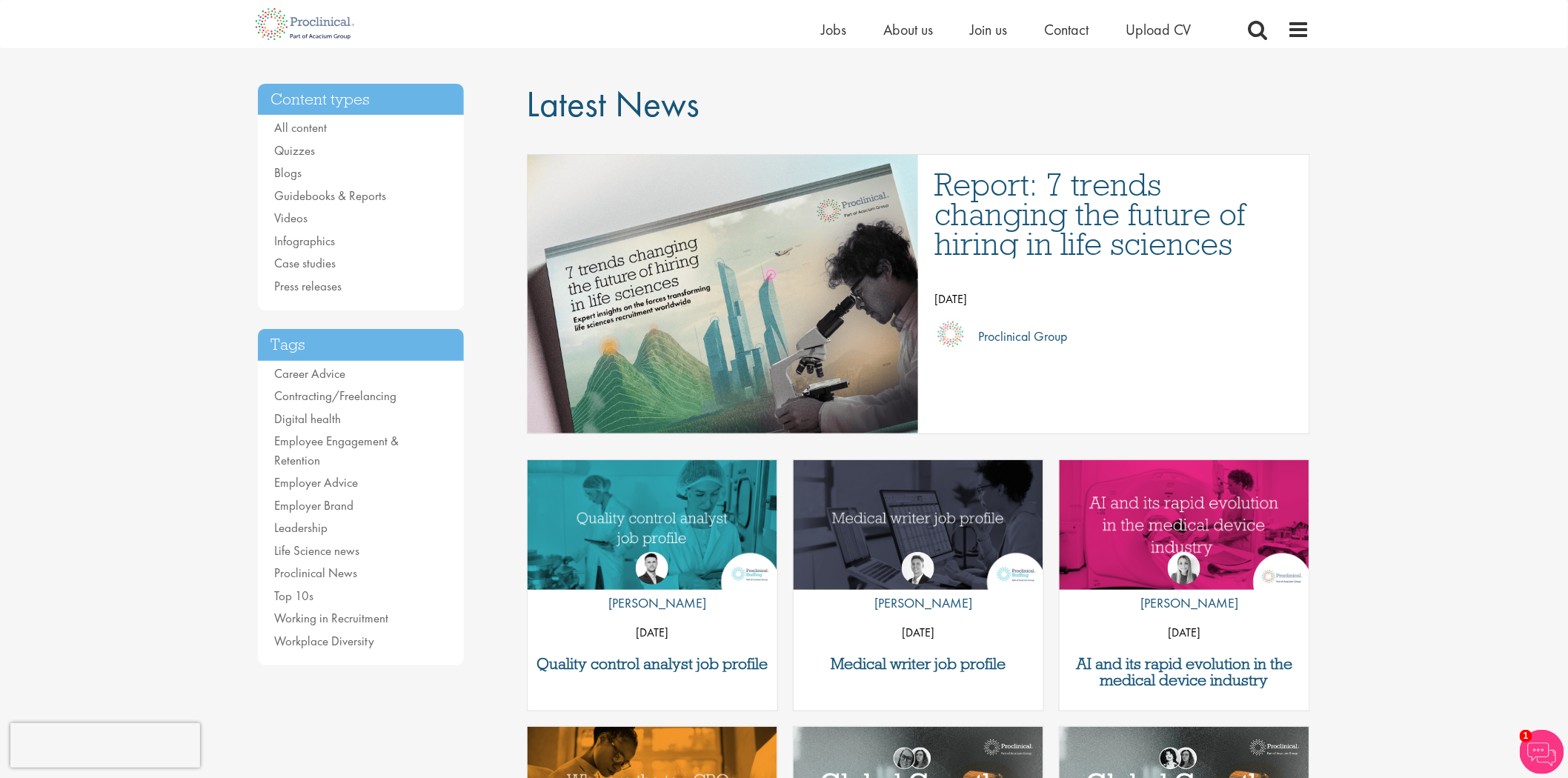
click at [643, 541] on div "by Joshua Godden 14 Aug 25" at bounding box center [653, 592] width 250 height 118
click at [656, 493] on img "Link to a post" at bounding box center [653, 524] width 300 height 155
